Goal: Information Seeking & Learning: Check status

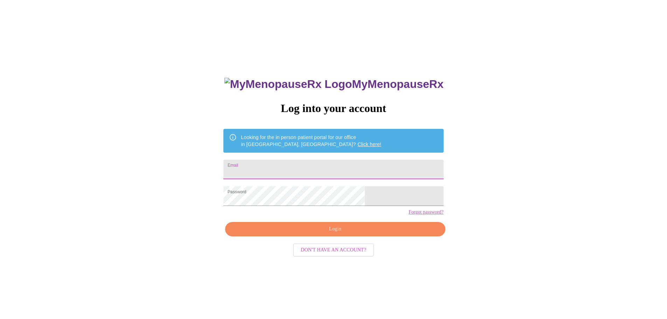
click at [305, 169] on input "Email" at bounding box center [333, 170] width 220 height 20
type input "[PERSON_NAME][EMAIL_ADDRESS][PERSON_NAME][DOMAIN_NAME]"
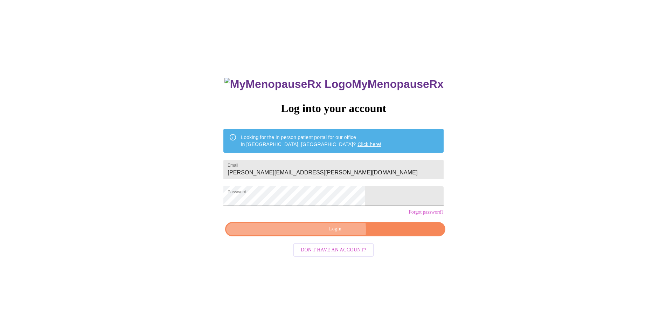
click at [327, 233] on span "Login" at bounding box center [335, 229] width 204 height 9
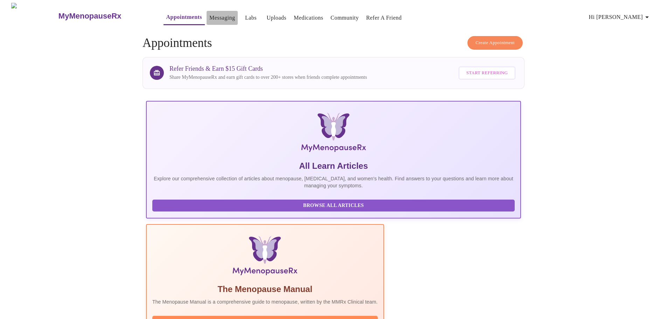
click at [209, 16] on link "Messaging" at bounding box center [222, 18] width 26 height 10
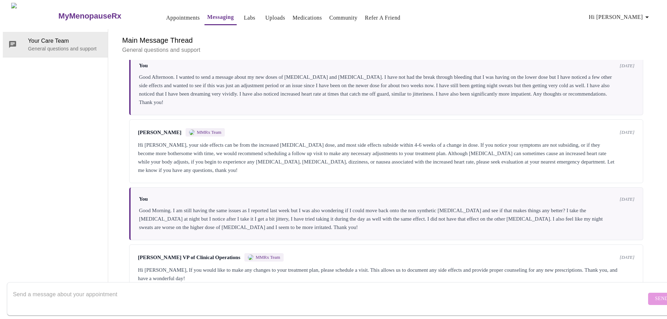
scroll to position [223, 0]
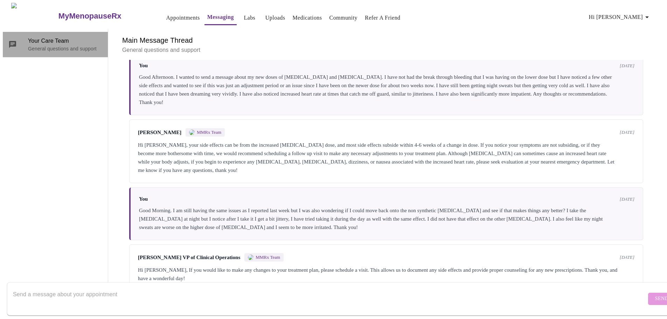
click at [47, 45] on p "General questions and support" at bounding box center [65, 48] width 74 height 7
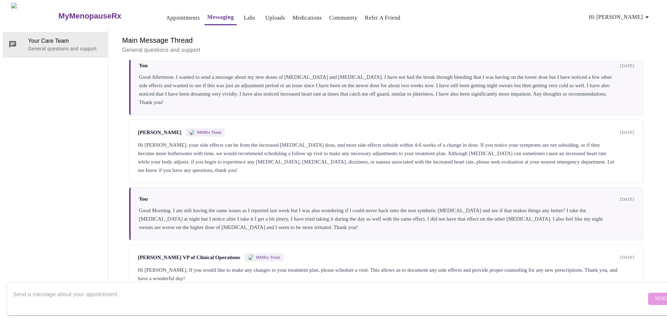
scroll to position [0, 0]
click at [647, 14] on icon "button" at bounding box center [647, 17] width 8 height 8
click at [638, 24] on li "Billing" at bounding box center [638, 27] width 32 height 13
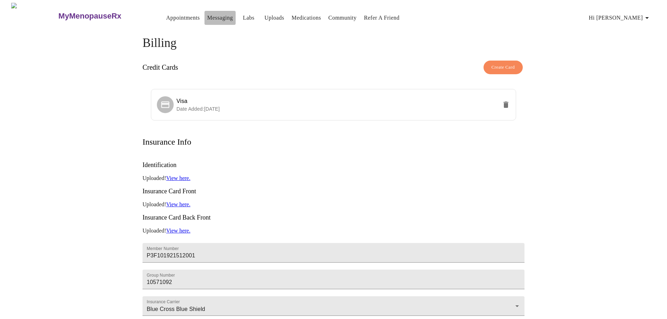
click at [207, 14] on link "Messaging" at bounding box center [220, 18] width 26 height 10
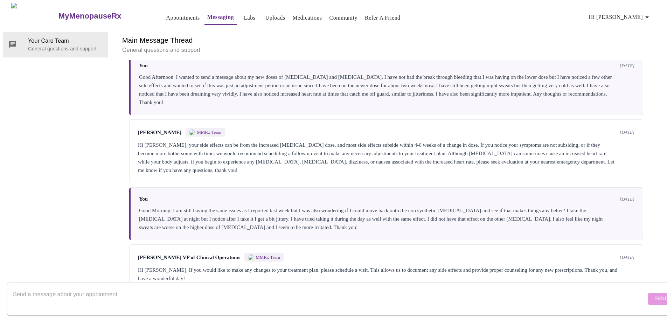
scroll to position [223, 0]
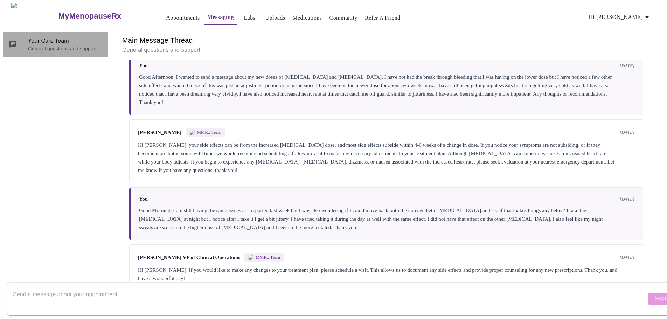
click at [58, 37] on span "Your Care Team" at bounding box center [65, 41] width 74 height 8
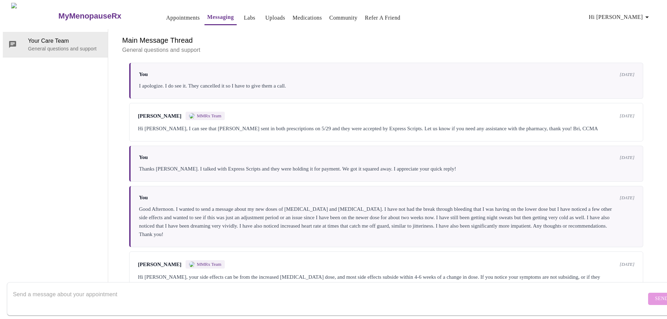
scroll to position [0, 0]
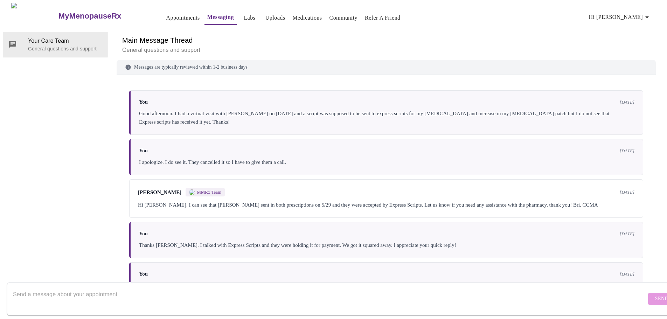
click at [74, 299] on textarea "Send a message about your appointment" at bounding box center [329, 298] width 633 height 22
type textarea "Good Afternoon. I have a question in regards to"
click at [166, 15] on link "Appointments" at bounding box center [183, 18] width 34 height 10
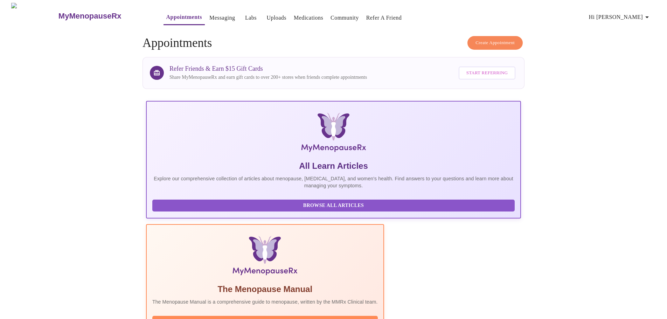
click at [632, 15] on span "Hi [PERSON_NAME]" at bounding box center [620, 17] width 62 height 10
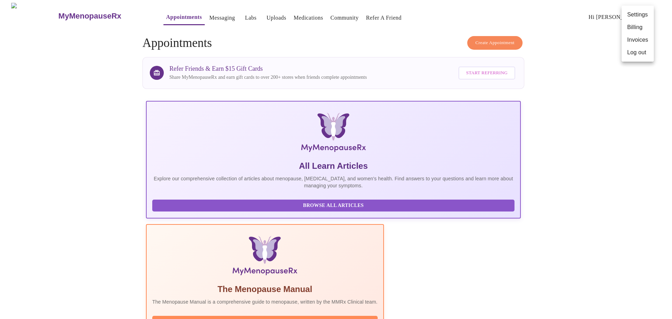
click at [635, 41] on li "Invoices" at bounding box center [638, 40] width 32 height 13
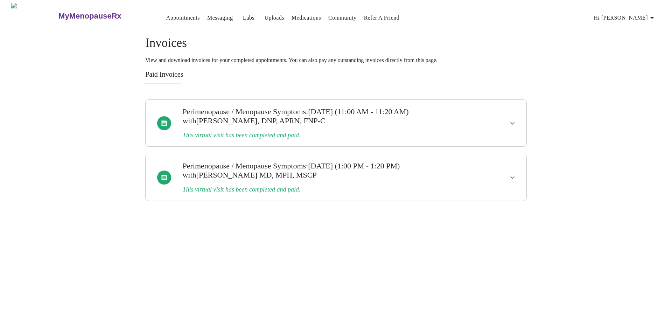
click at [178, 77] on div "Paid Invoices [MEDICAL_DATA] / Menopause Symptoms : [DATE] (11:00 AM - 11:20 AM…" at bounding box center [336, 135] width 382 height 131
click at [166, 13] on link "Appointments" at bounding box center [183, 18] width 34 height 10
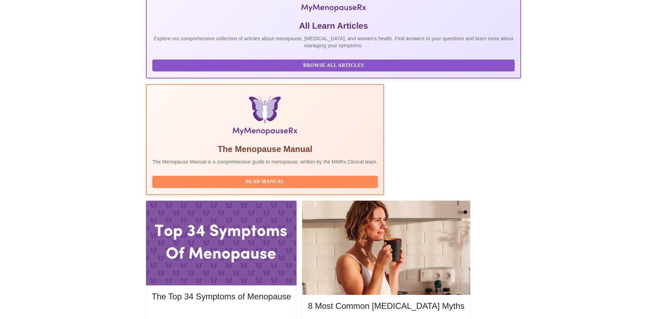
scroll to position [315, 0]
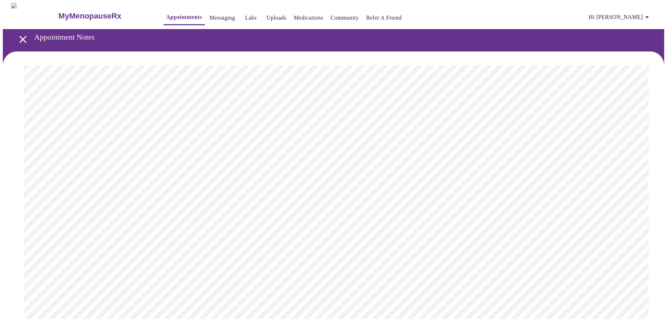
click at [631, 15] on span "Hi [PERSON_NAME]" at bounding box center [620, 17] width 62 height 10
click at [639, 40] on li "Invoices" at bounding box center [638, 40] width 32 height 13
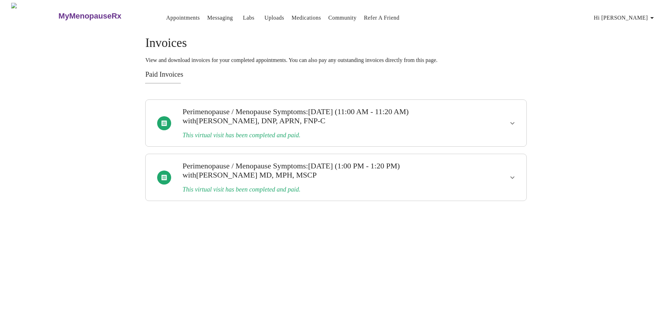
click at [524, 131] on div "[MEDICAL_DATA] / Menopause Symptoms : [DATE] (11:00 AM - 11:20 AM) with [PERSON…" at bounding box center [336, 122] width 382 height 47
click at [512, 123] on icon "show more" at bounding box center [512, 123] width 8 height 8
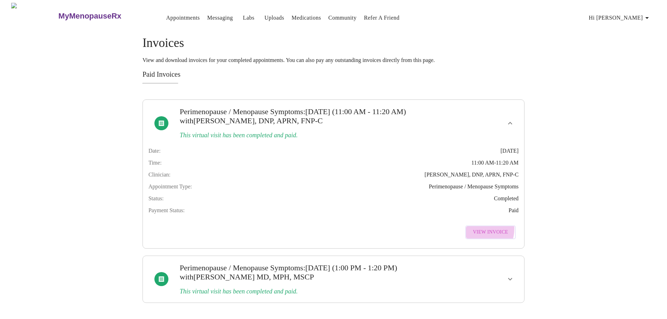
click at [478, 236] on span "View Invoice" at bounding box center [490, 232] width 35 height 9
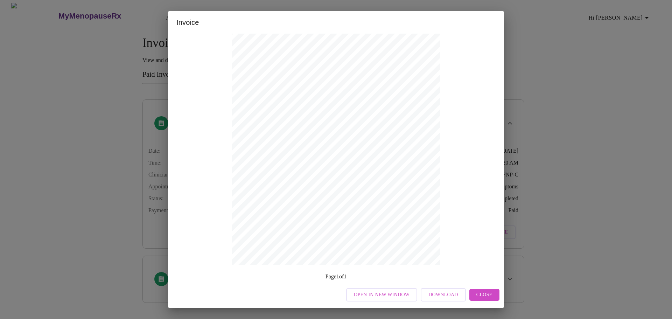
scroll to position [69, 0]
click at [498, 299] on button "Close" at bounding box center [484, 295] width 30 height 12
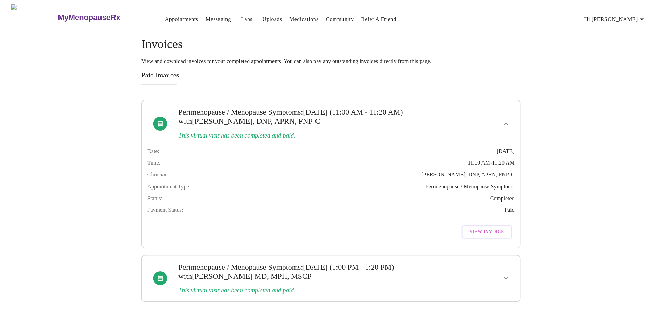
scroll to position [0, 0]
